Goal: Information Seeking & Learning: Learn about a topic

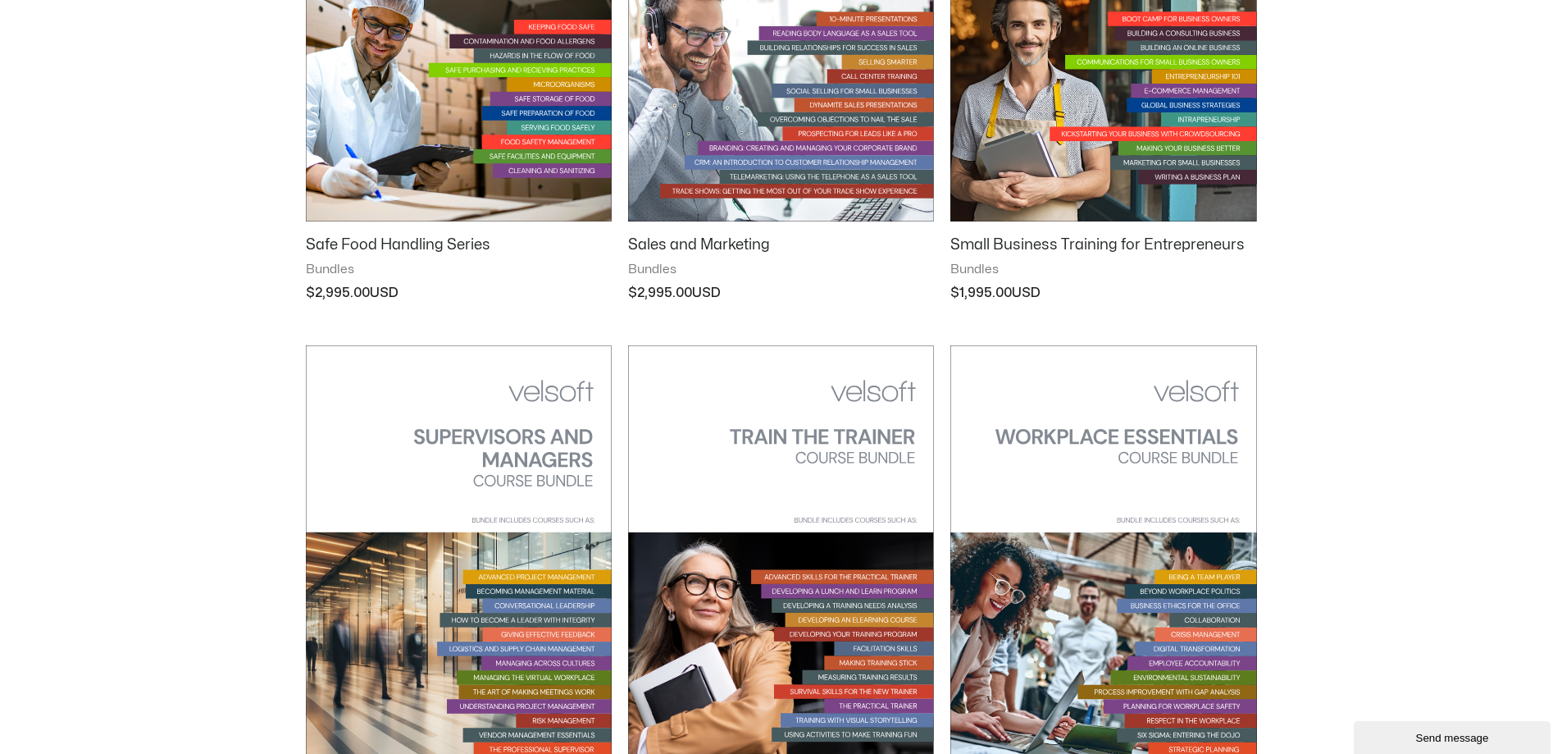
scroll to position [1640, 0]
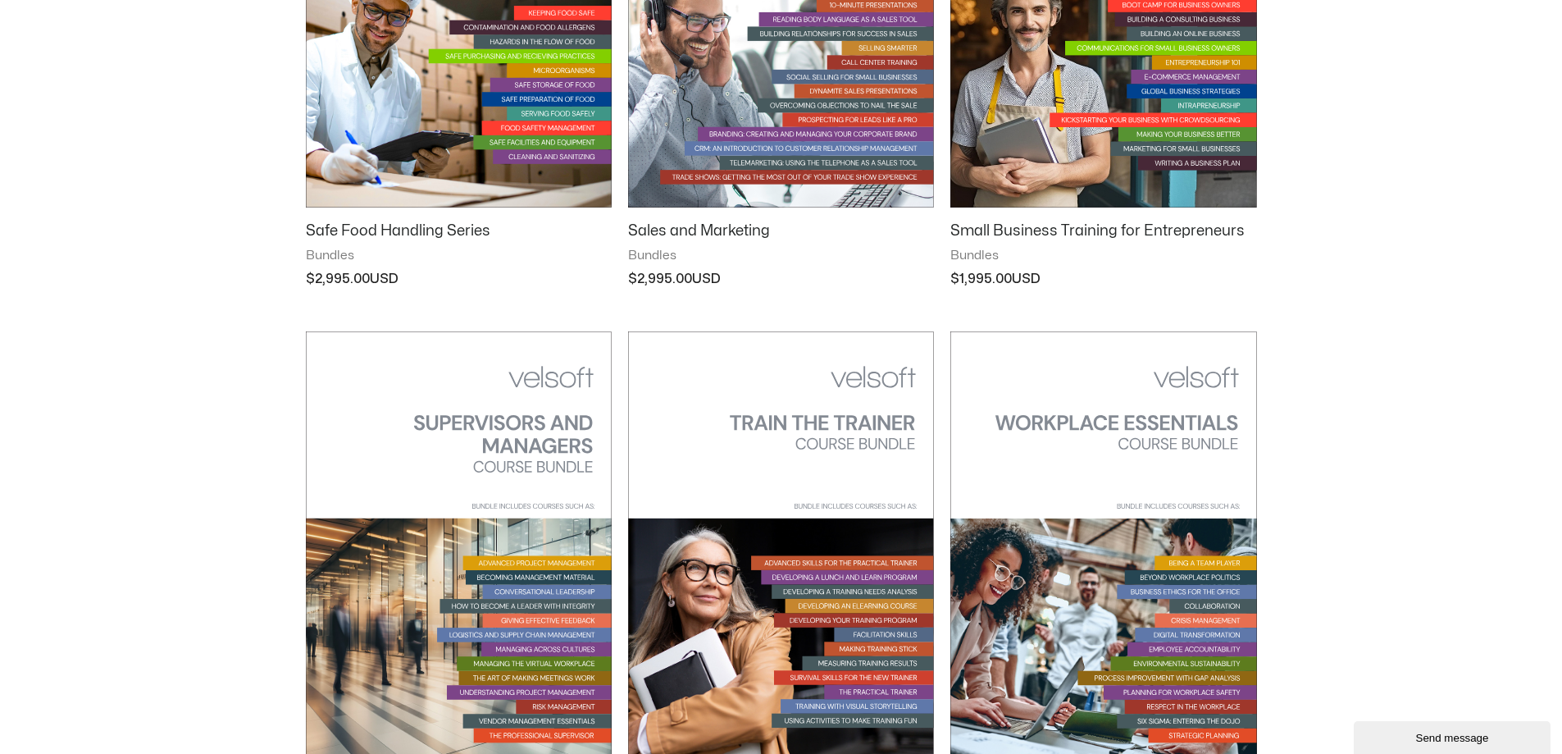
click at [1198, 564] on img at bounding box center [1103, 548] width 306 height 434
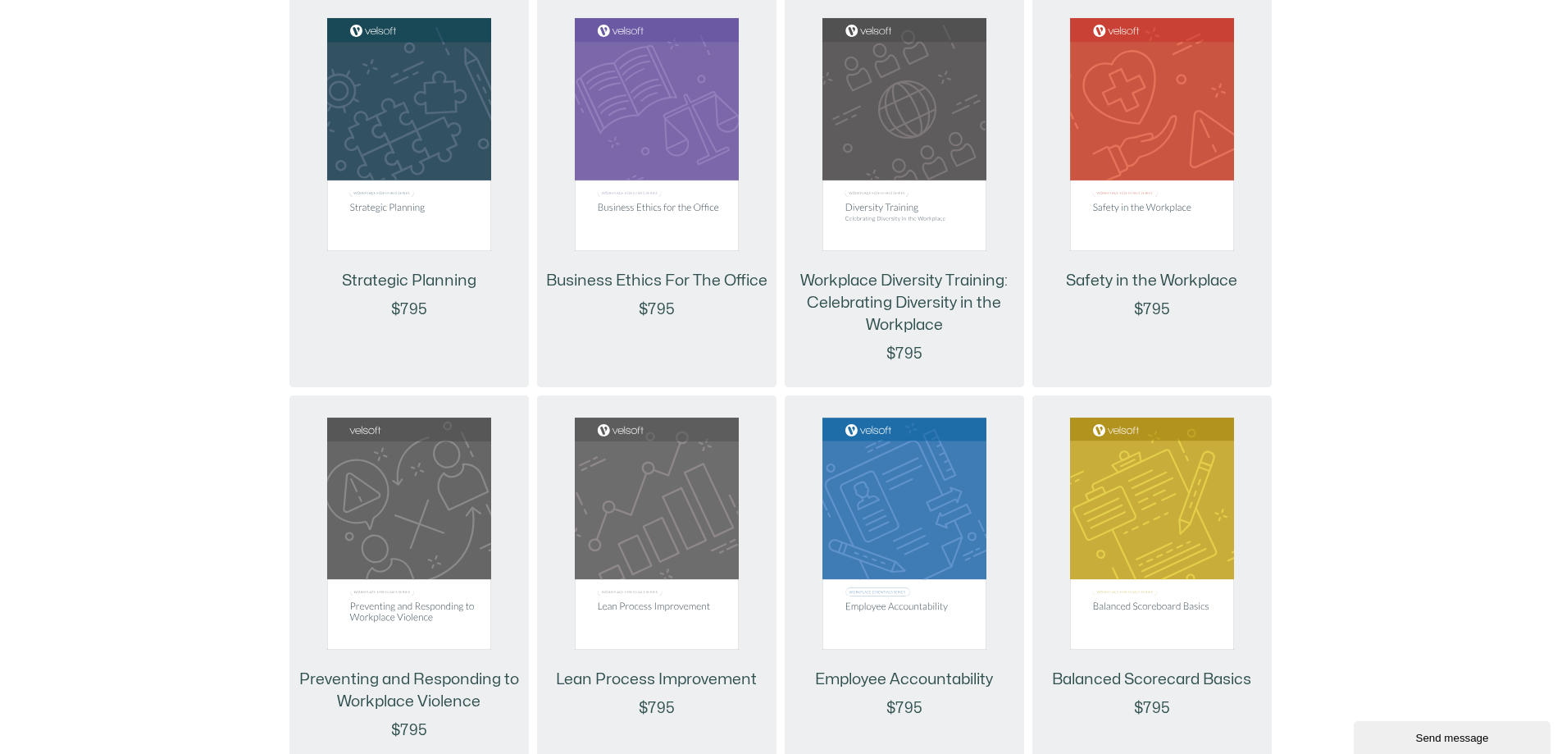
scroll to position [1640, 0]
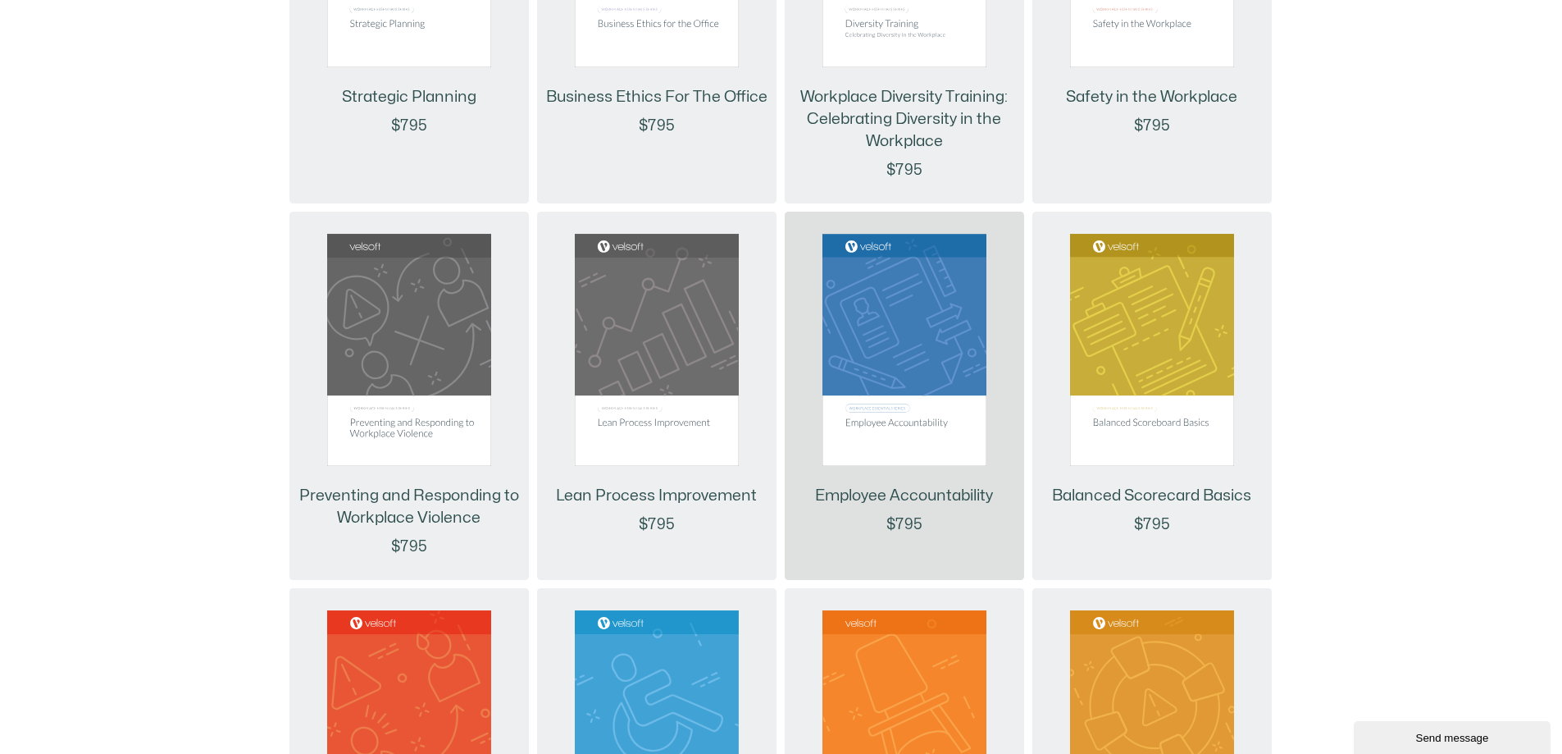
click at [924, 502] on link "Employee Accountability" at bounding box center [904, 496] width 178 height 22
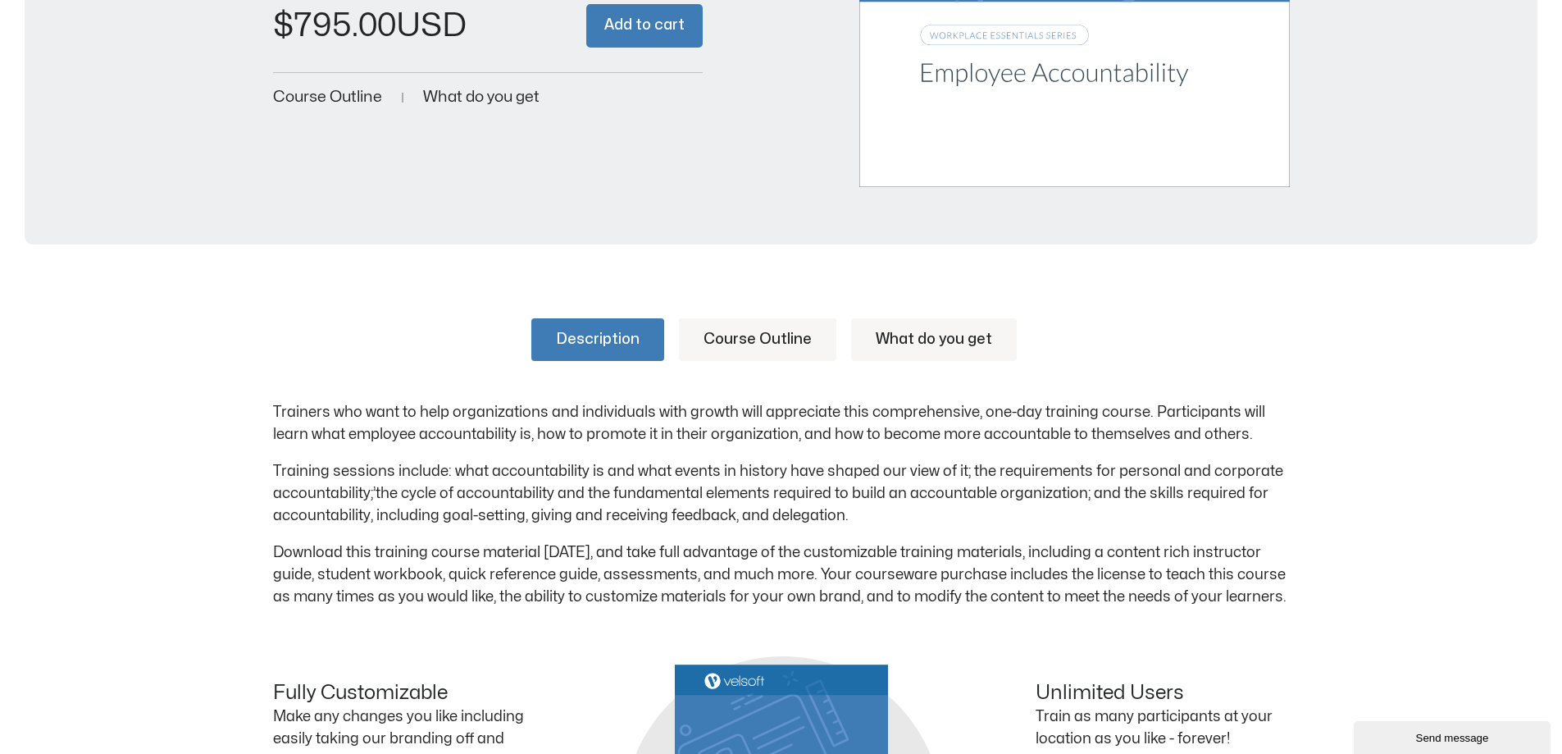
scroll to position [574, 0]
